Goal: Information Seeking & Learning: Learn about a topic

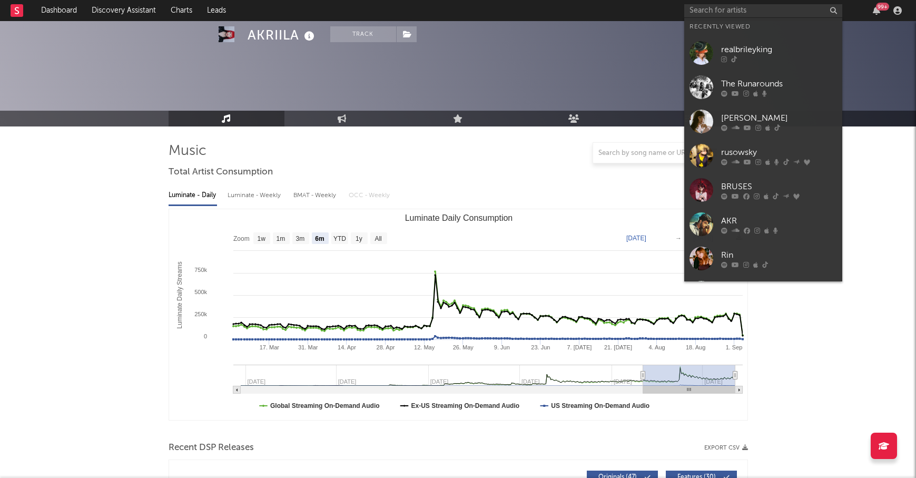
select select "6m"
click at [707, 13] on input "text" at bounding box center [763, 10] width 158 height 13
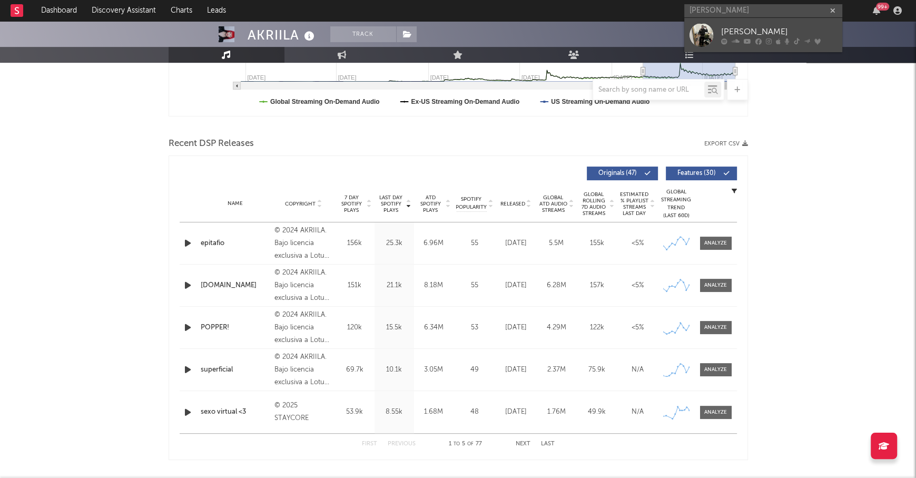
type input "[PERSON_NAME]"
click at [780, 28] on div "[PERSON_NAME]" at bounding box center [779, 31] width 116 height 13
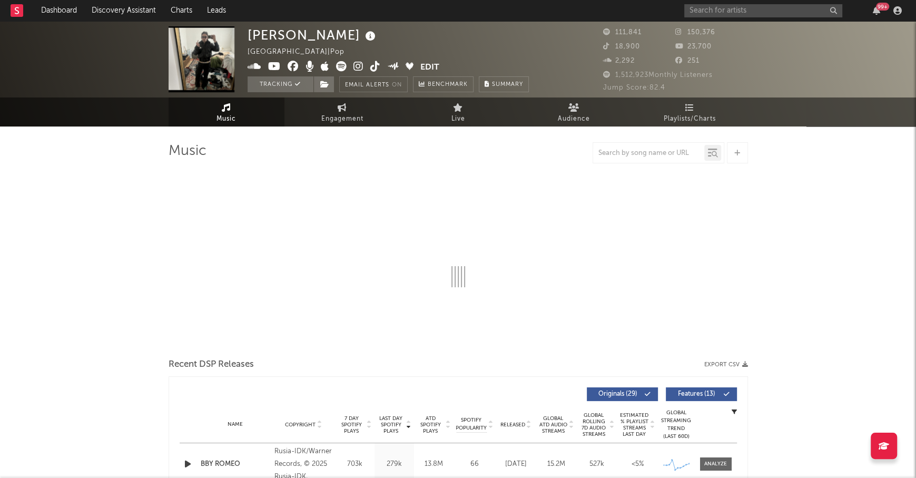
select select "6m"
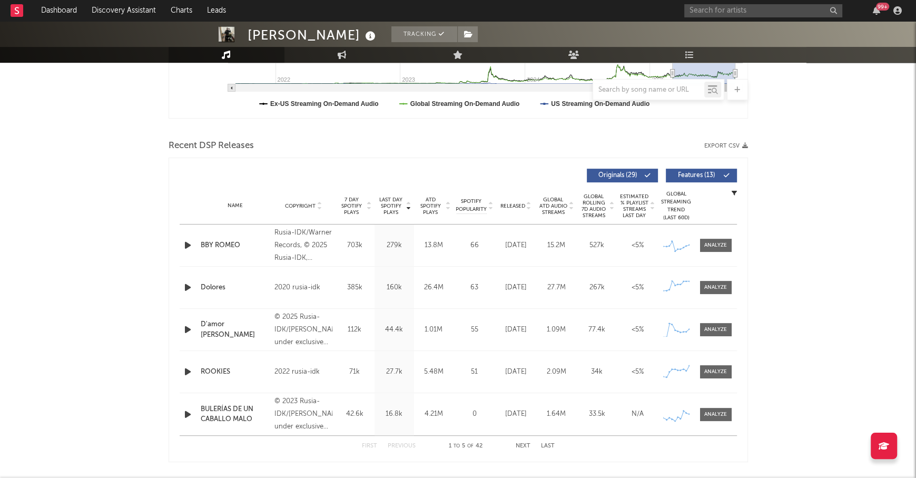
scroll to position [311, 0]
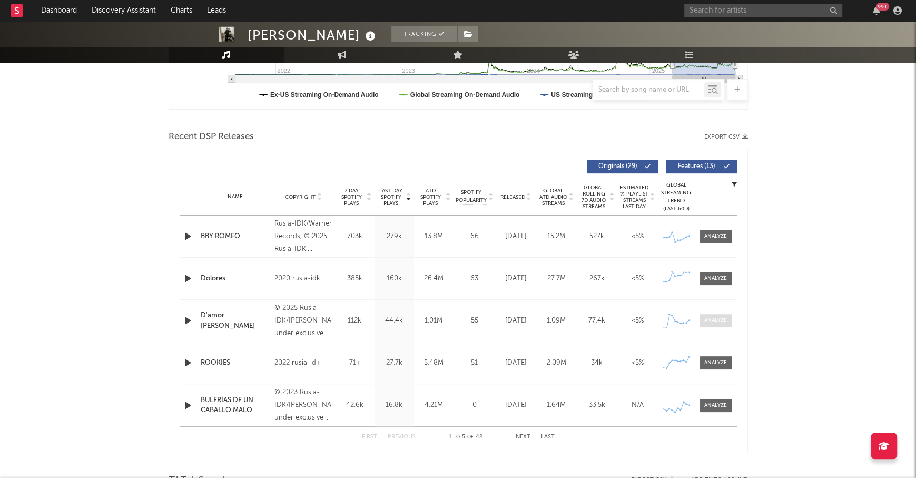
click at [711, 317] on div at bounding box center [715, 321] width 23 height 8
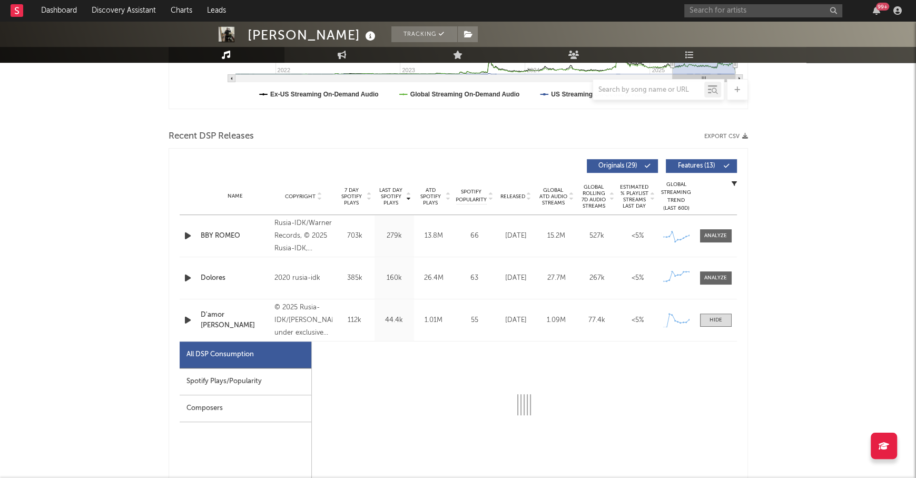
select select "1w"
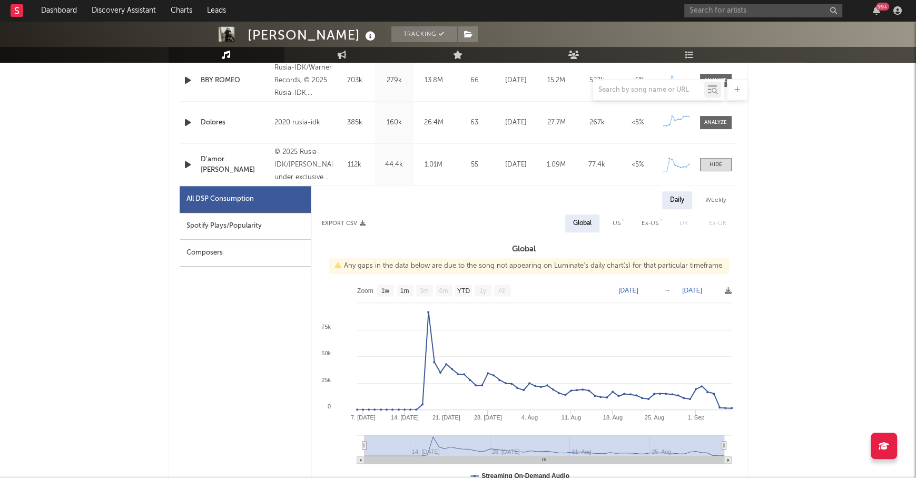
scroll to position [479, 0]
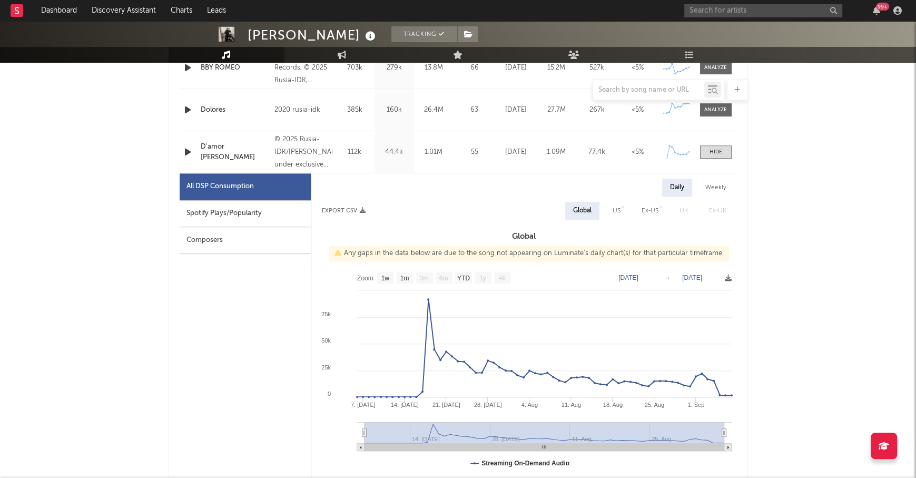
click at [262, 214] on div "Spotify Plays/Popularity" at bounding box center [245, 213] width 131 height 27
select select "1w"
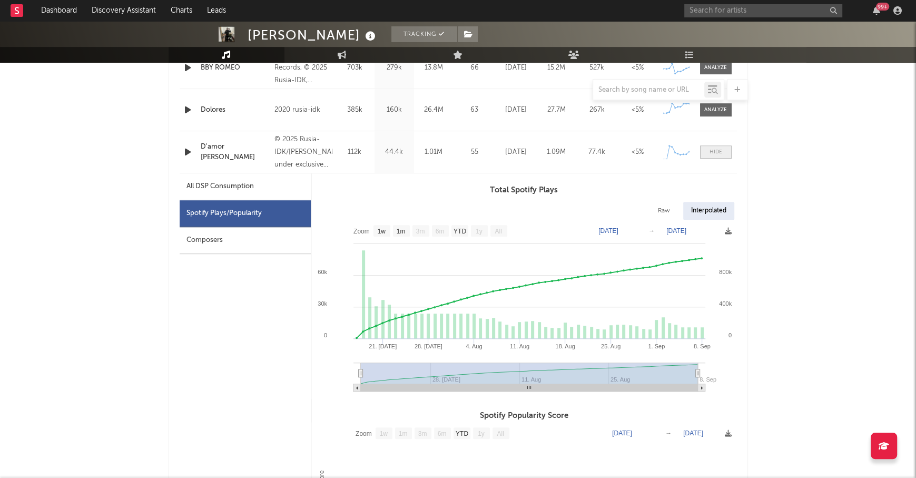
click at [718, 157] on span at bounding box center [716, 151] width 32 height 13
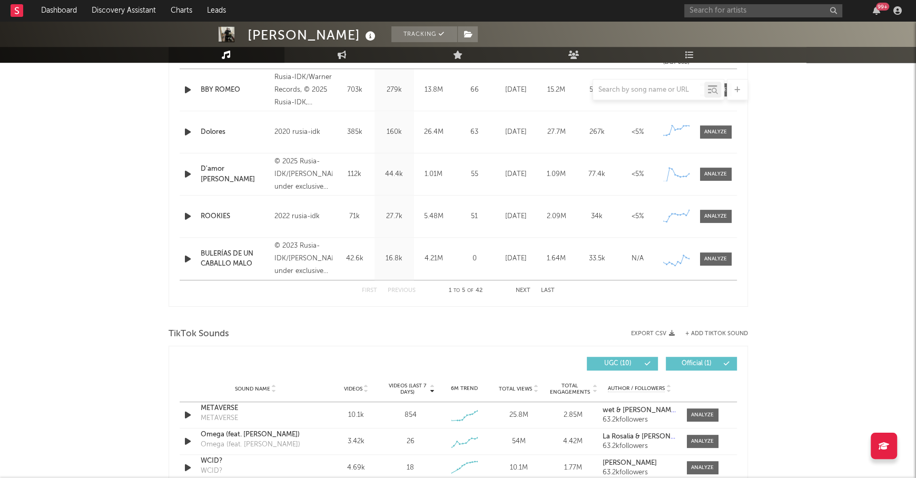
scroll to position [460, 0]
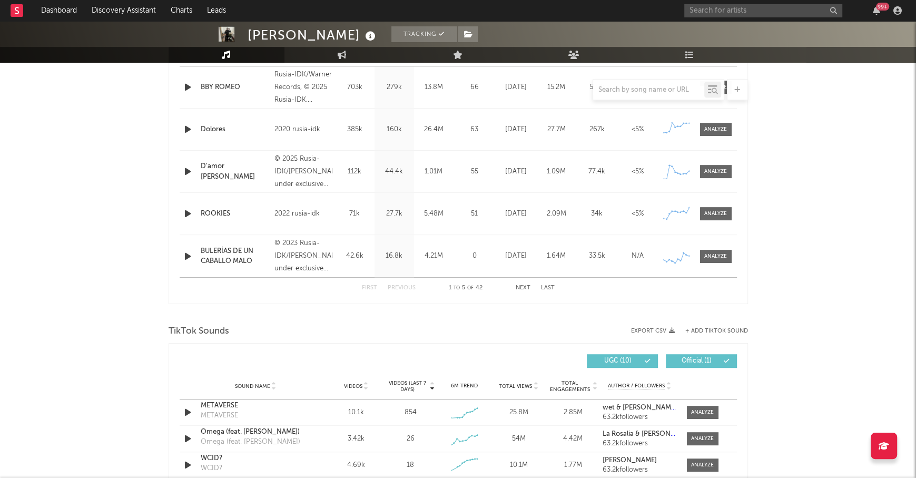
click at [725, 208] on span at bounding box center [716, 213] width 32 height 13
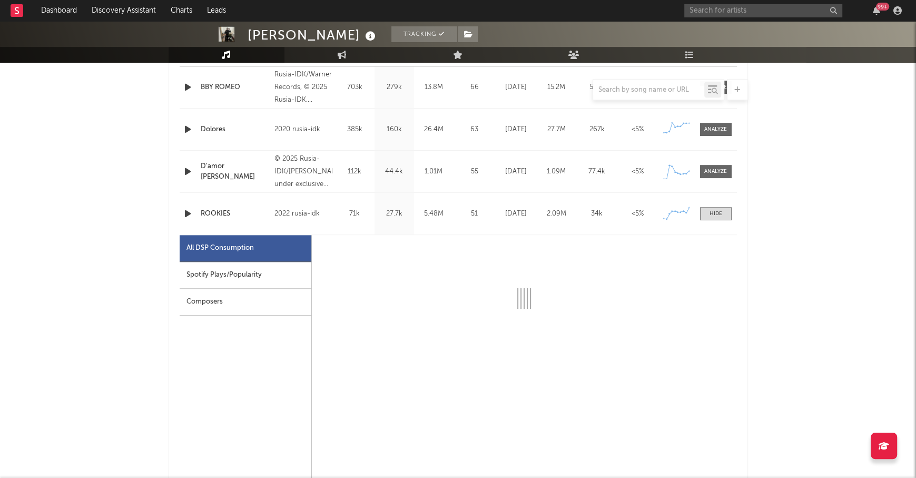
select select "6m"
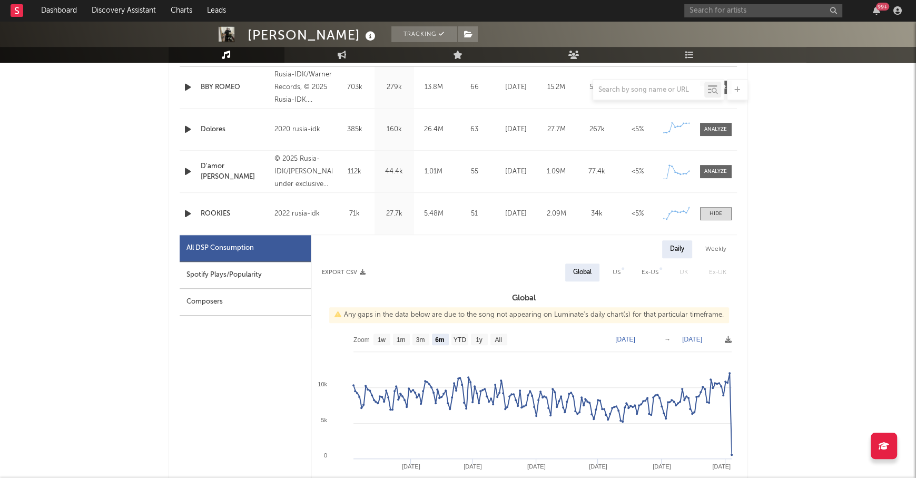
click at [278, 267] on div "Spotify Plays/Popularity" at bounding box center [245, 275] width 131 height 27
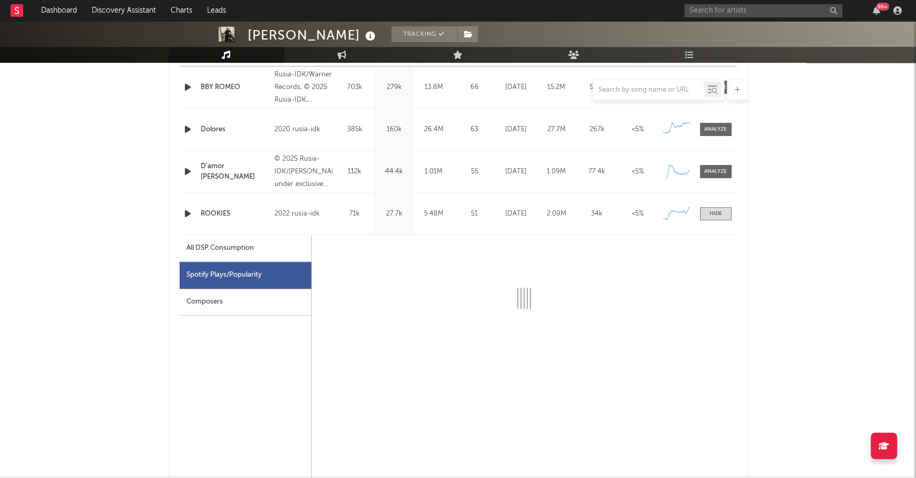
select select "6m"
select select "1w"
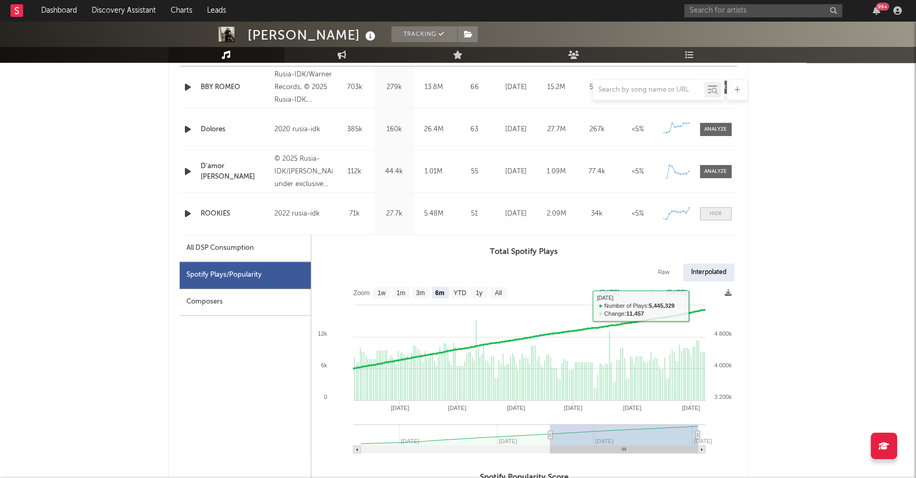
click at [717, 217] on span at bounding box center [716, 213] width 32 height 13
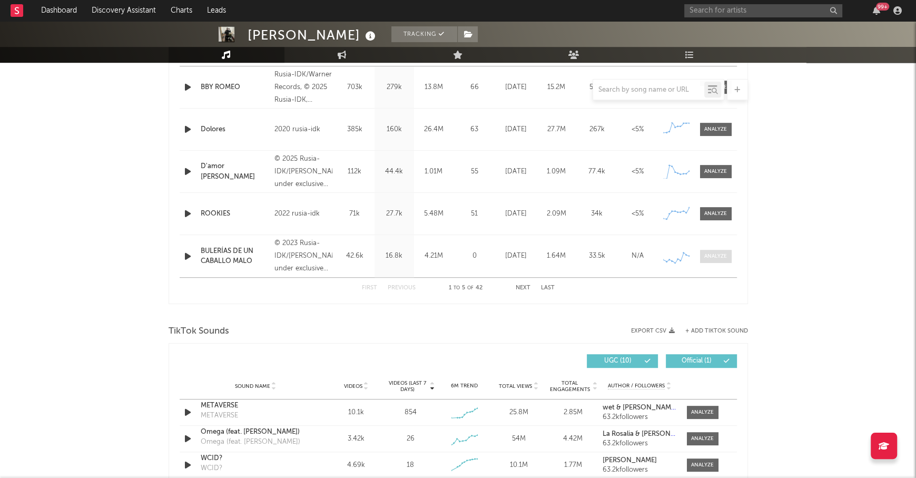
click at [726, 253] on div at bounding box center [715, 256] width 23 height 8
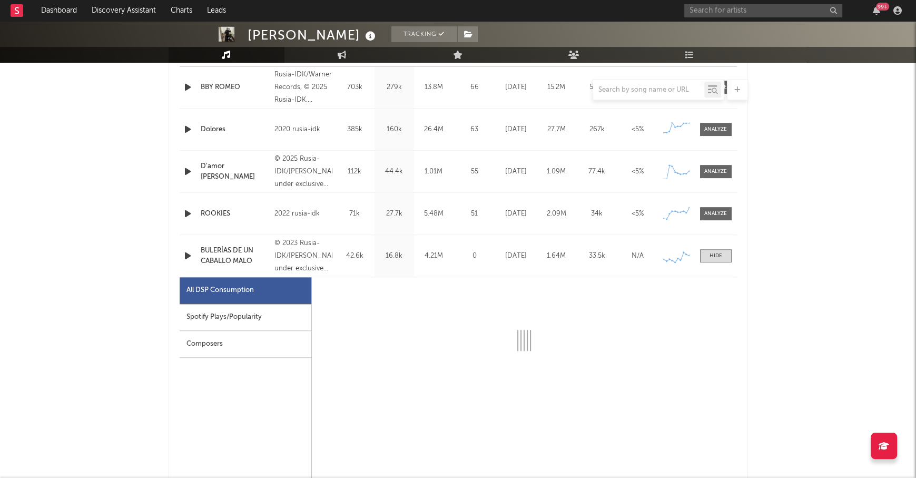
select select "6m"
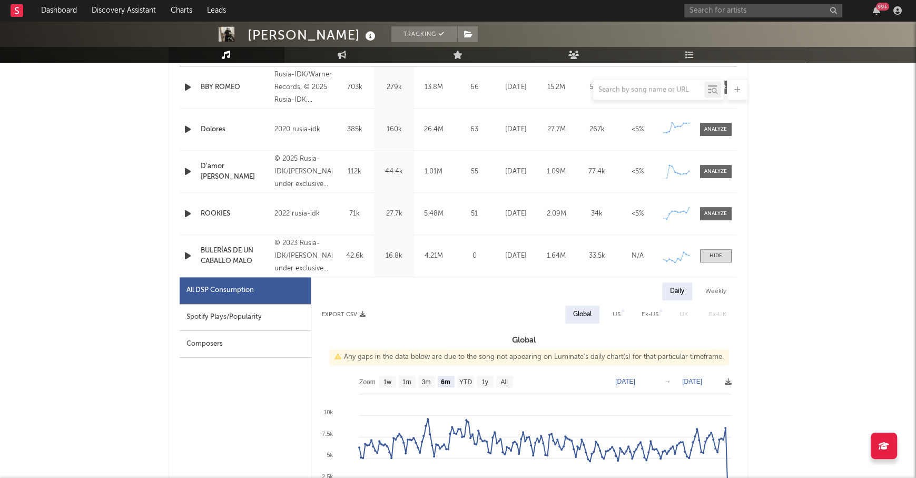
click at [238, 317] on div "Spotify Plays/Popularity" at bounding box center [245, 317] width 131 height 27
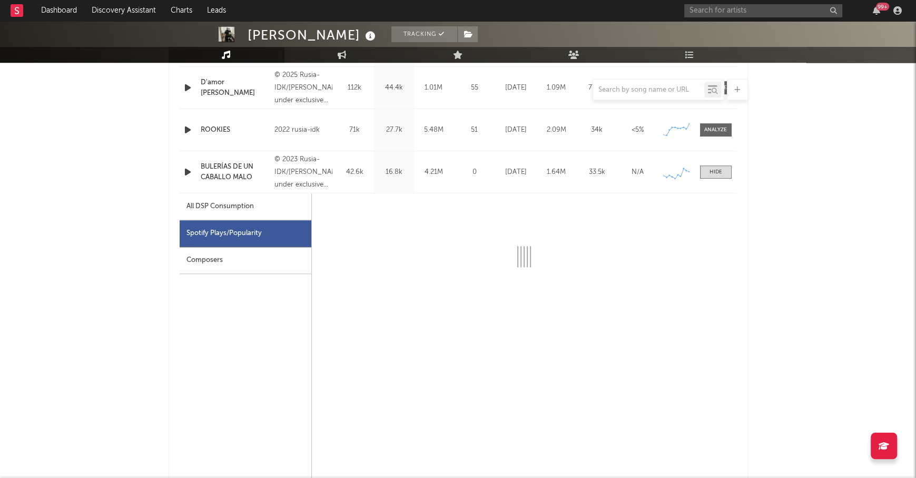
scroll to position [550, 0]
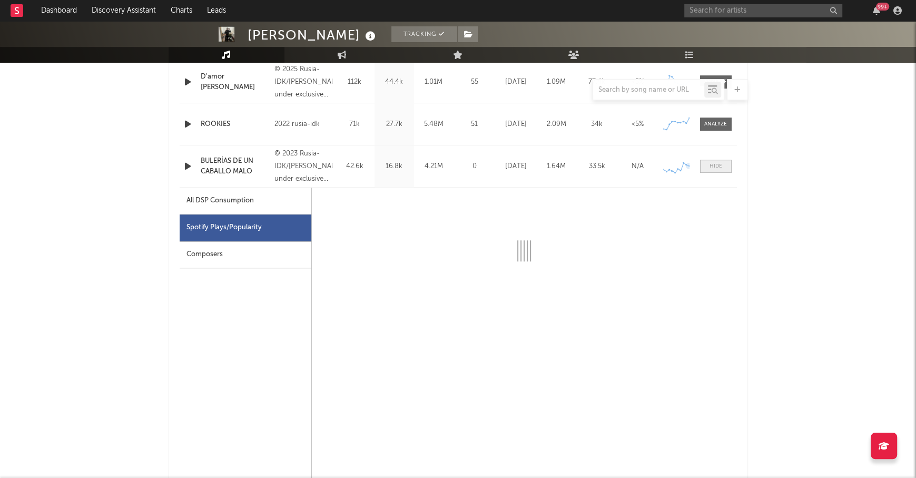
select select "6m"
select select "1w"
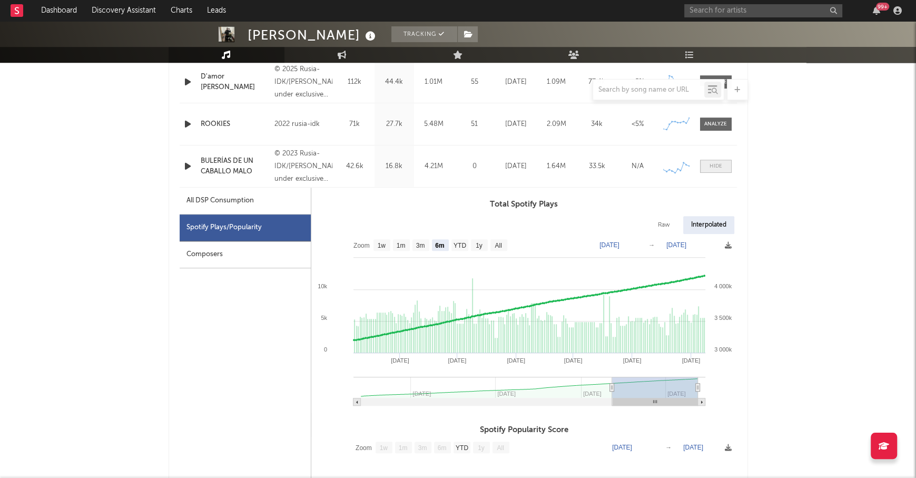
click at [710, 164] on div at bounding box center [716, 166] width 13 height 8
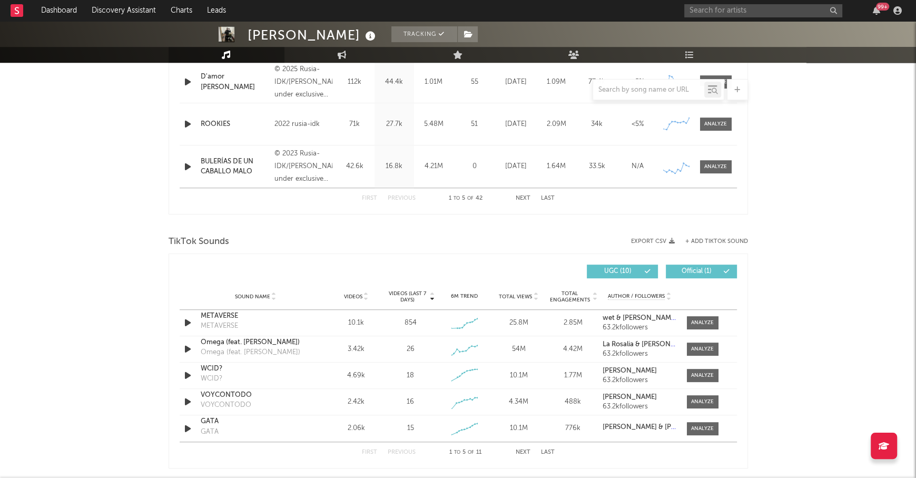
click at [526, 193] on div "First Previous 1 to 5 of 42 Next Last" at bounding box center [458, 198] width 193 height 21
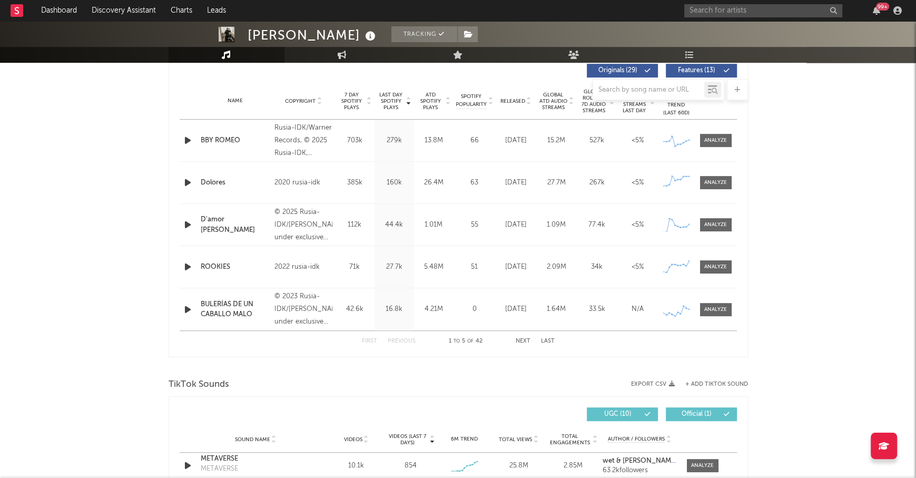
scroll to position [402, 0]
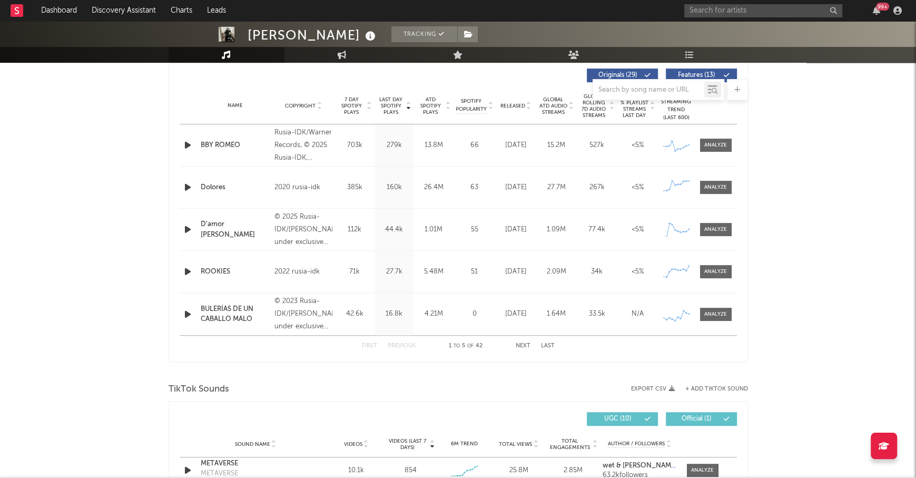
click at [520, 343] on button "Next" at bounding box center [523, 346] width 15 height 6
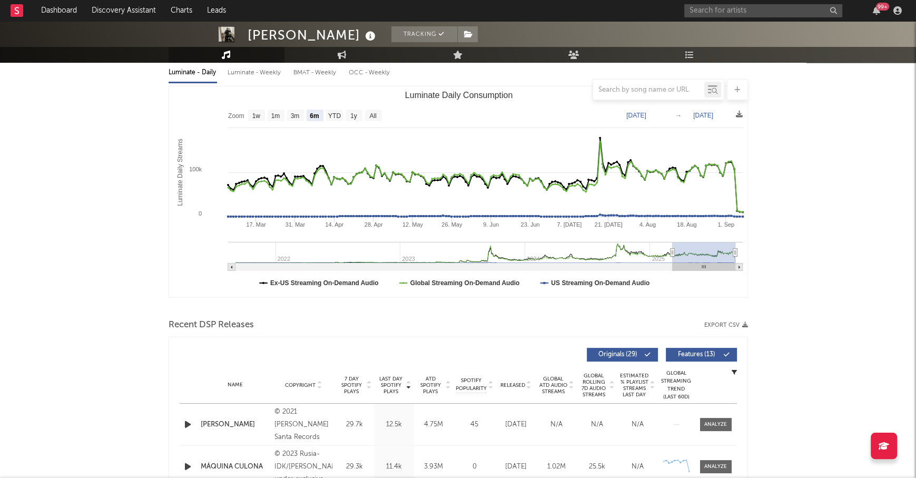
scroll to position [219, 0]
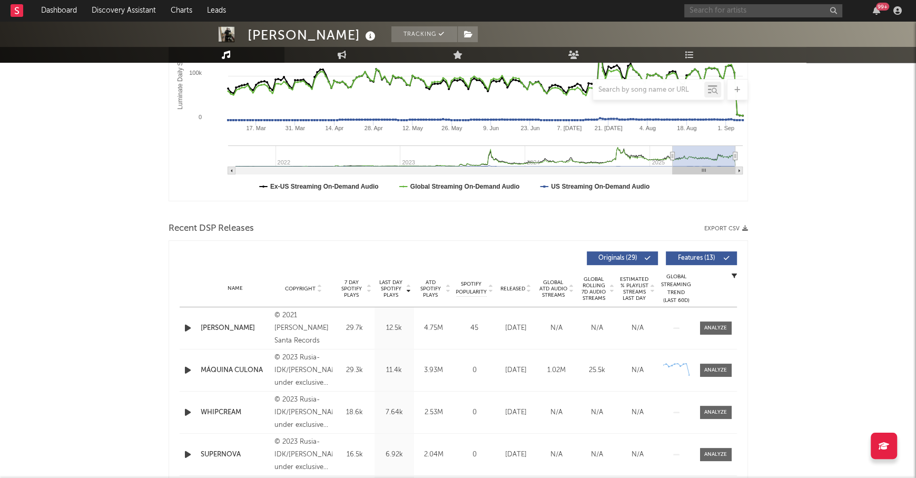
click at [699, 9] on input "text" at bounding box center [763, 10] width 158 height 13
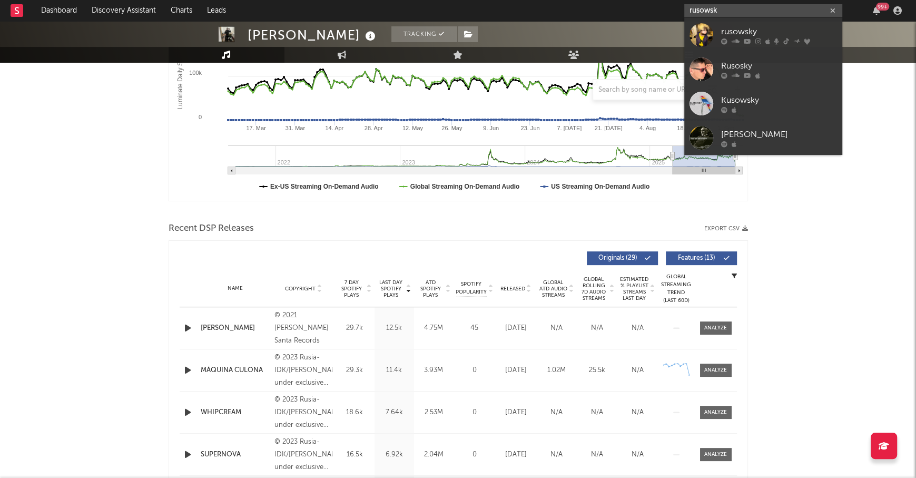
type input "rusowsk"
click at [758, 26] on div "rusowsky" at bounding box center [779, 31] width 116 height 13
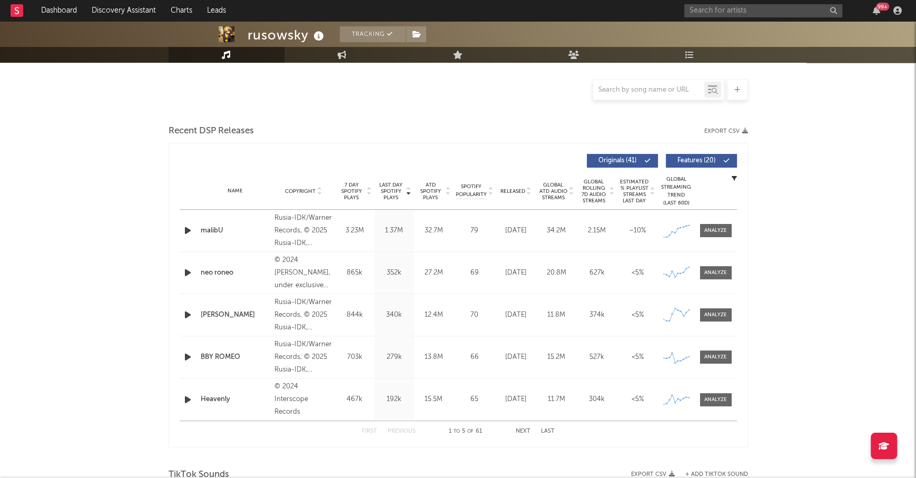
scroll to position [235, 0]
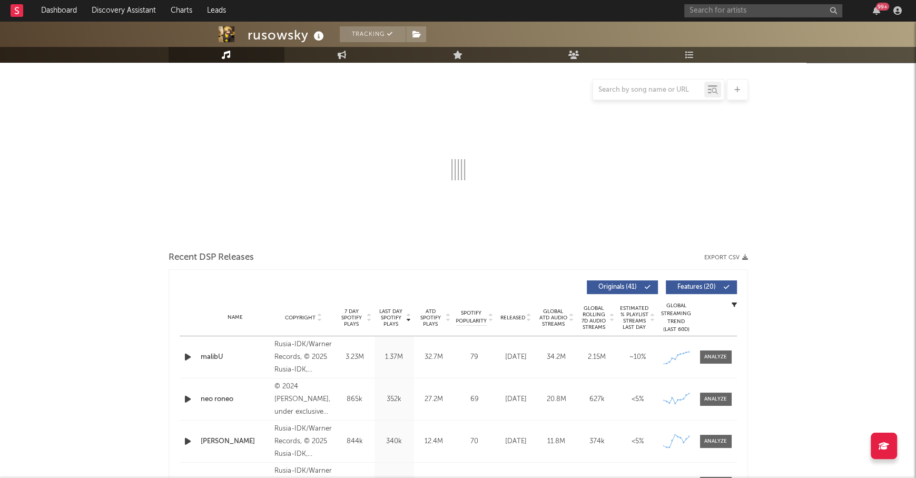
select select "6m"
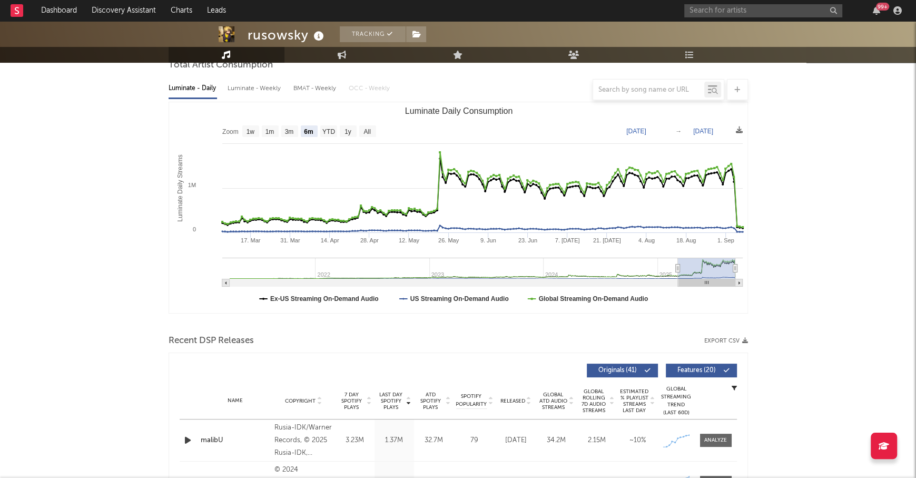
scroll to position [318, 0]
